Goal: Find specific page/section: Find specific page/section

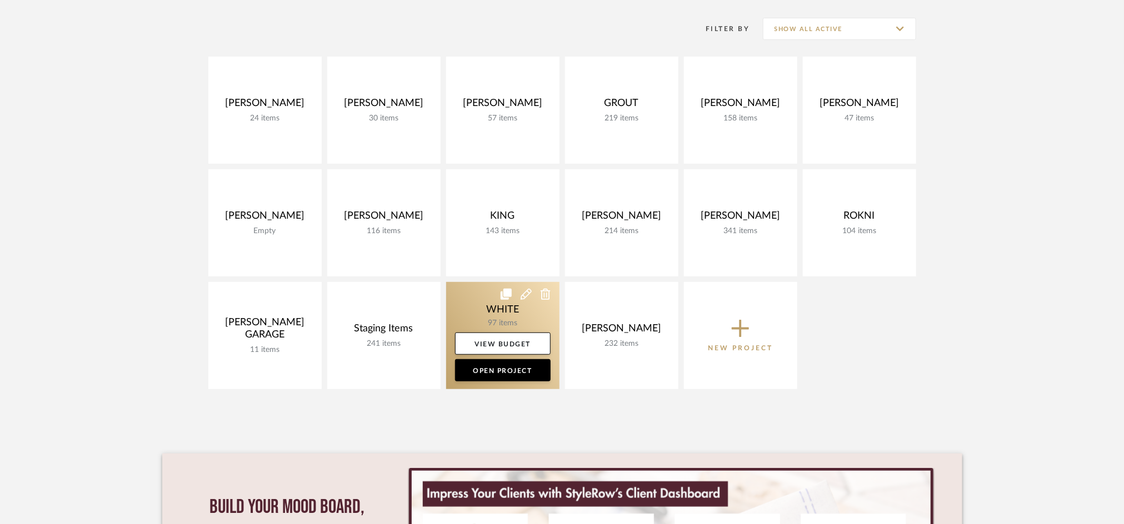
scroll to position [222, 0]
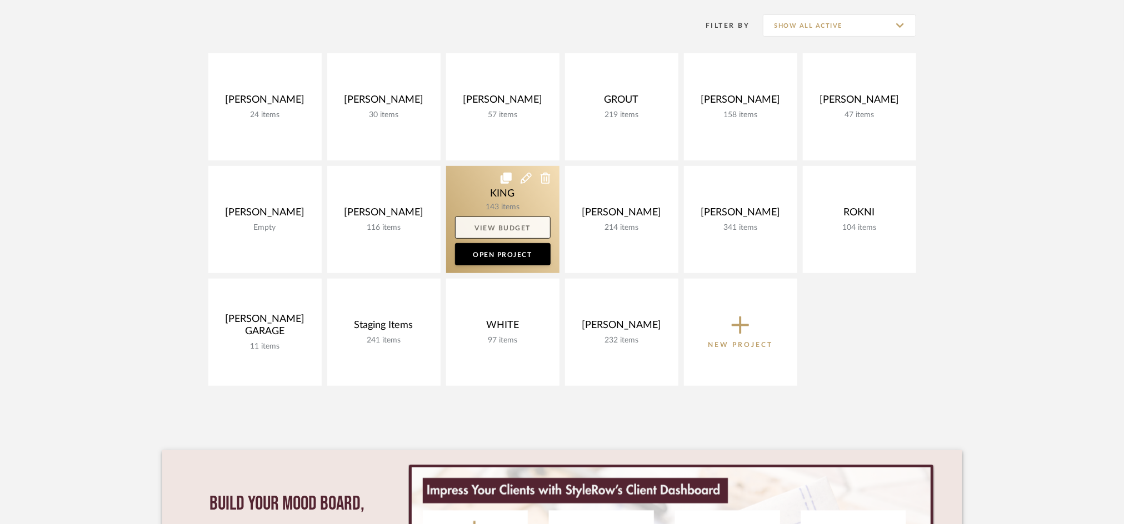
click at [499, 217] on link "View Budget" at bounding box center [503, 228] width 96 height 22
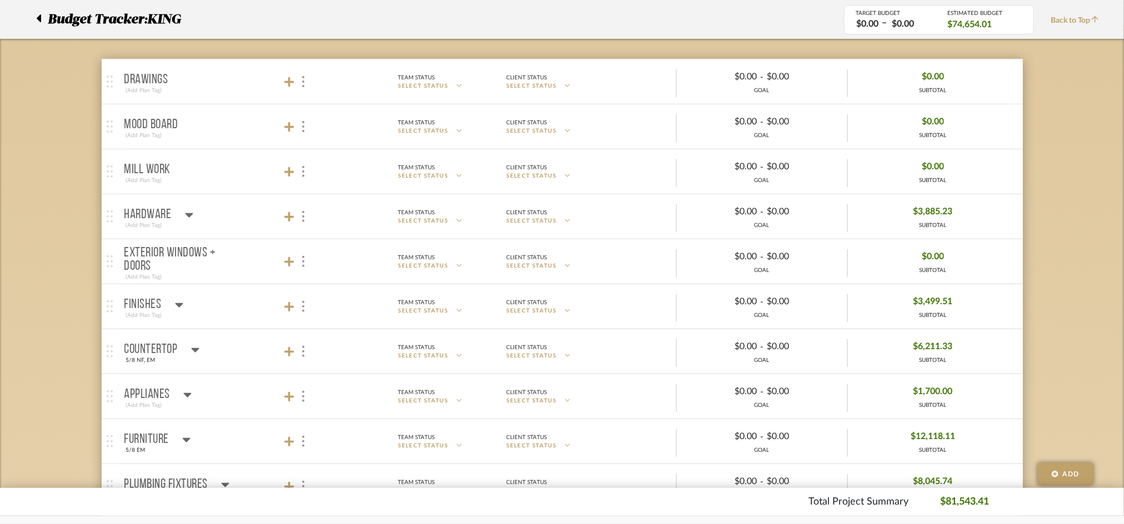
scroll to position [74, 0]
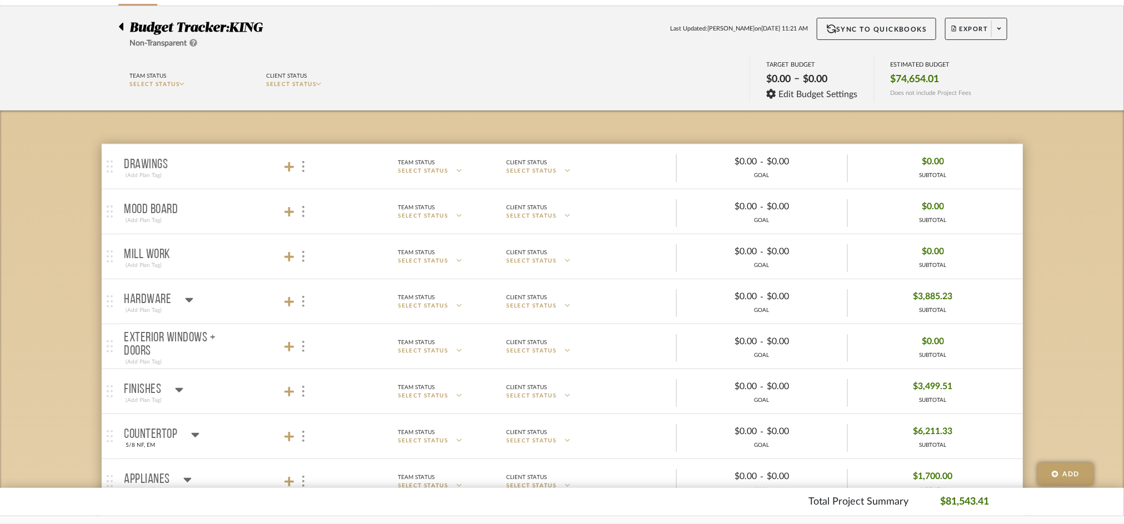
click at [216, 297] on mat-panel-title "Hardware (Add Plan Tag)" at bounding box center [222, 301] width 196 height 27
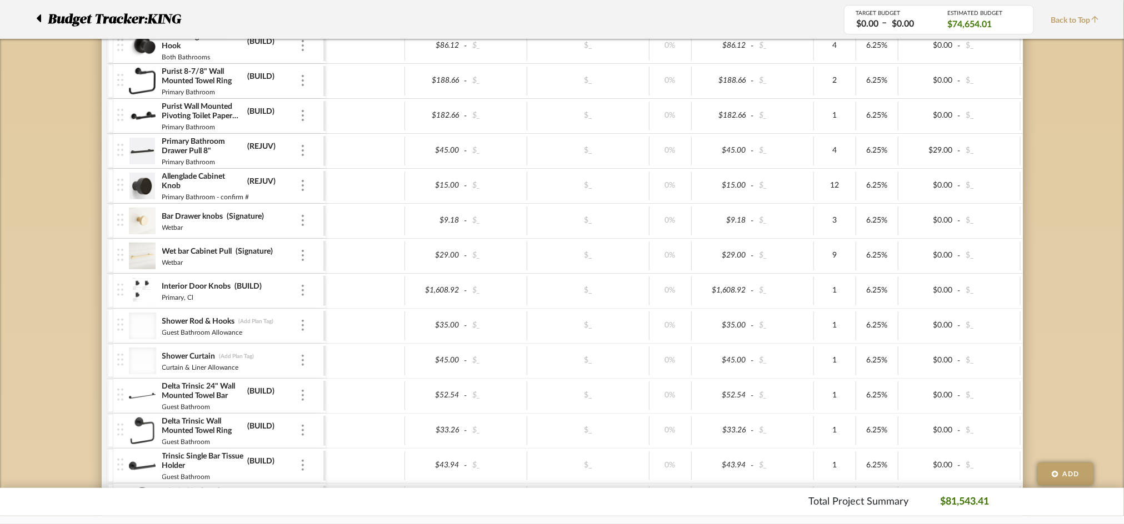
scroll to position [444, 0]
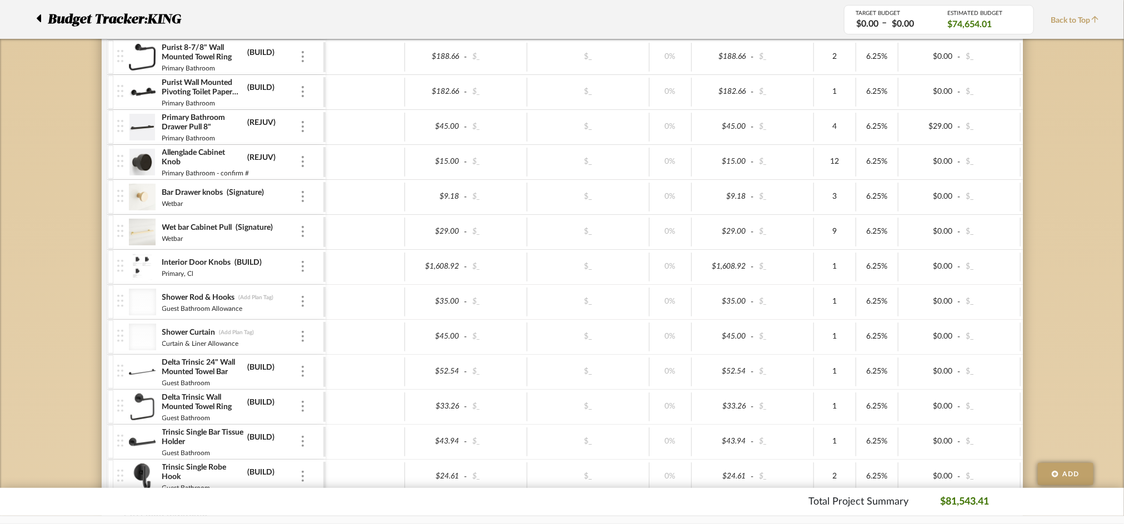
click at [153, 407] on img at bounding box center [142, 407] width 27 height 27
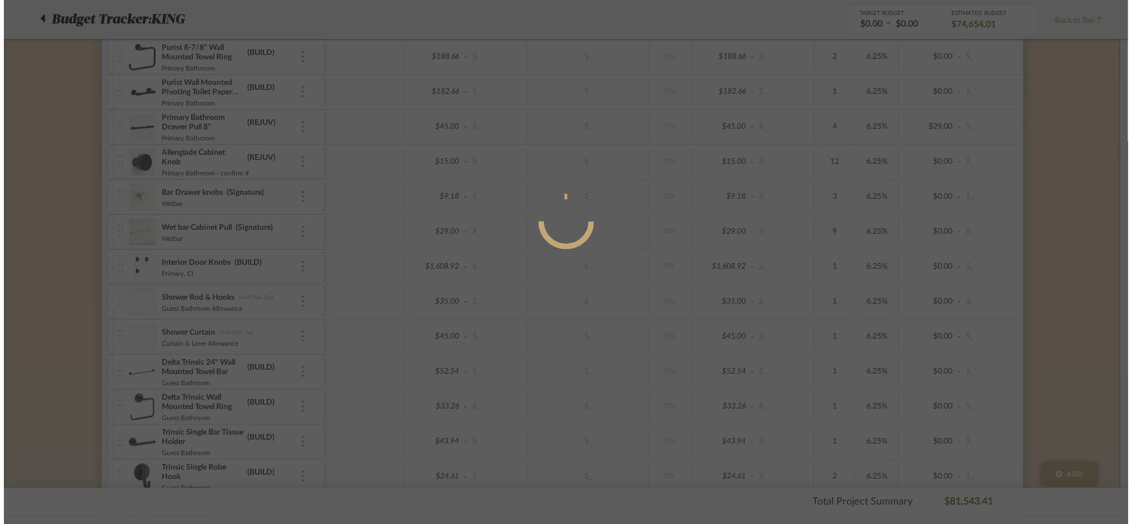
scroll to position [0, 0]
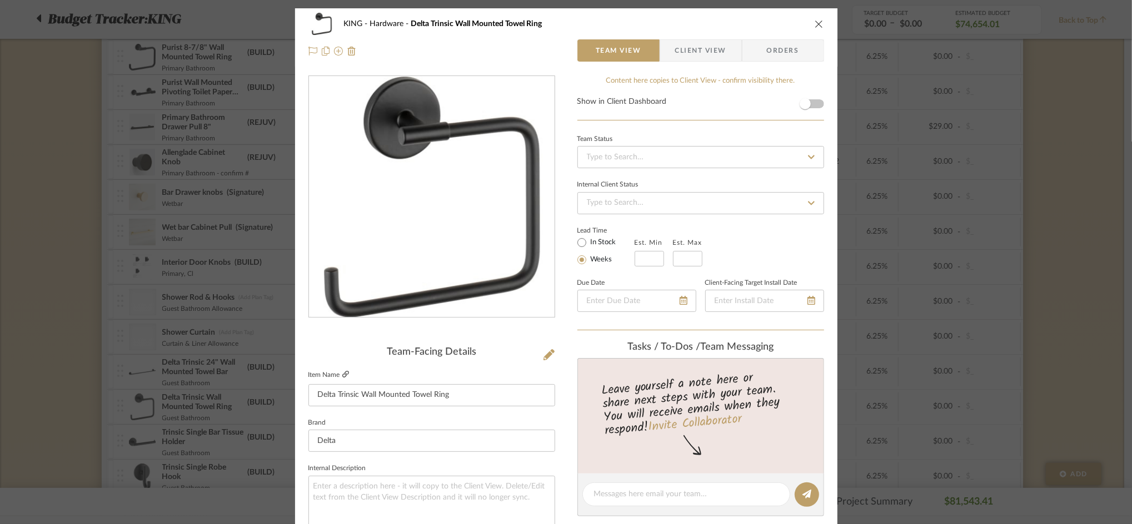
click at [344, 375] on icon at bounding box center [345, 374] width 7 height 7
